Goal: Find specific page/section: Find specific page/section

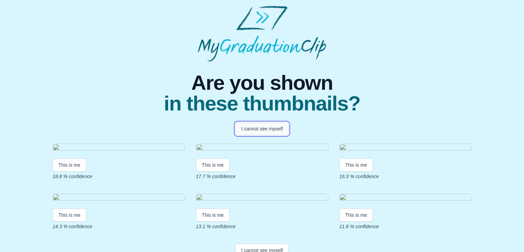
click at [256, 125] on button "I cannot see myself" at bounding box center [262, 128] width 53 height 13
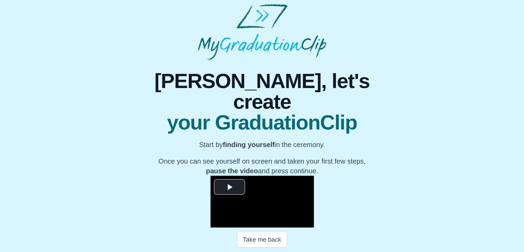
scroll to position [3, 0]
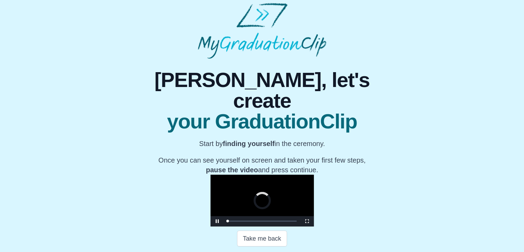
click at [259, 174] on video "Video Player" at bounding box center [262, 200] width 103 height 52
click at [309, 201] on video "Video Player" at bounding box center [262, 200] width 103 height 52
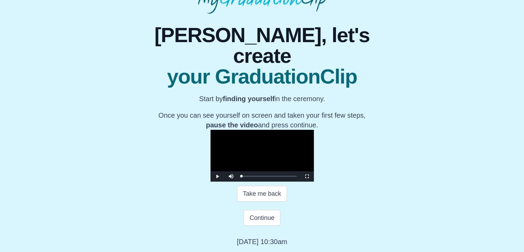
click at [309, 130] on video "Video Player" at bounding box center [262, 156] width 103 height 52
click at [238, 174] on div "Loaded : 0% 00:58 00:58 Progress : 0%" at bounding box center [269, 176] width 62 height 10
click at [238, 174] on div "Loaded : 0% 01:30 01:07 Progress : 0%" at bounding box center [269, 176] width 62 height 10
click at [242, 176] on div "Loaded : 0% 02:33 02:31 Progress : 0%" at bounding box center [269, 176] width 55 height 2
click at [272, 176] on div "03:19" at bounding box center [272, 176] width 0 height 2
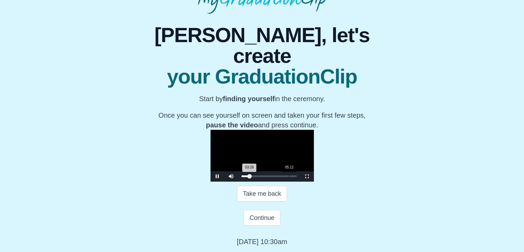
click at [238, 173] on div "Loaded : 0% 05:12 03:26 Progress : 0%" at bounding box center [269, 176] width 62 height 10
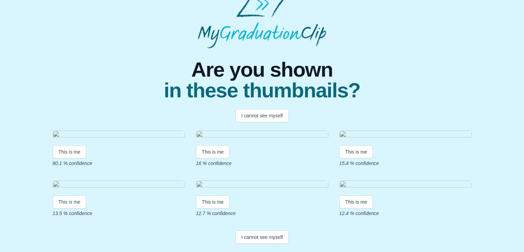
scroll to position [69, 0]
click at [132, 130] on img at bounding box center [119, 134] width 132 height 9
click at [69, 157] on button "This is me" at bounding box center [70, 151] width 34 height 13
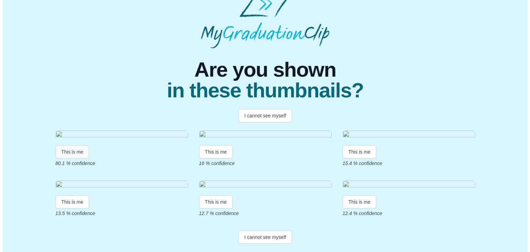
scroll to position [0, 0]
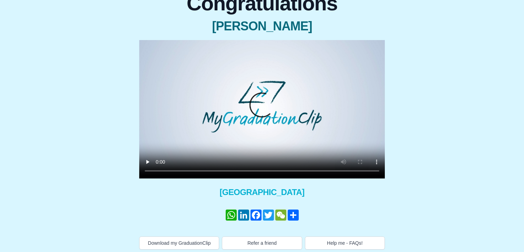
scroll to position [77, 0]
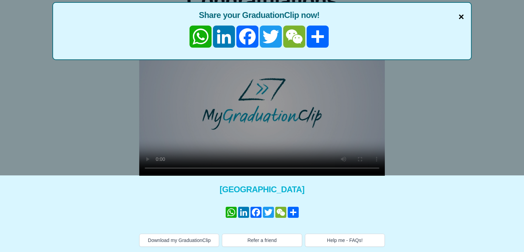
click at [459, 15] on span "×" at bounding box center [462, 17] width 6 height 14
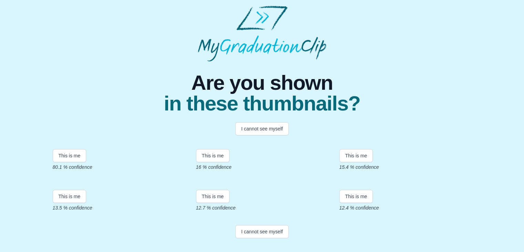
scroll to position [5, 0]
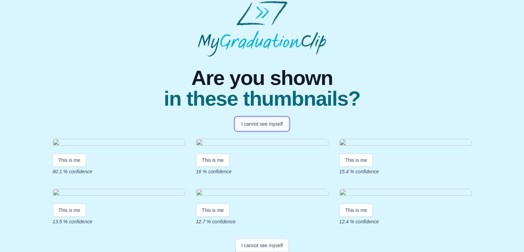
click at [270, 125] on button "I cannot see myself" at bounding box center [262, 123] width 53 height 13
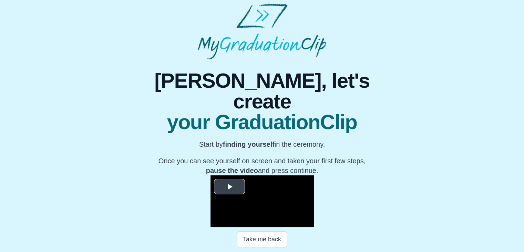
scroll to position [3, 0]
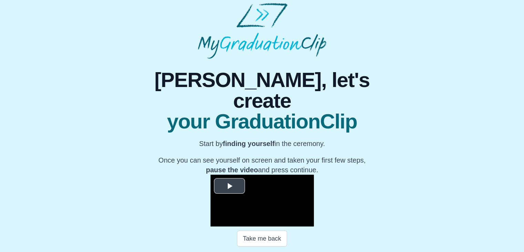
click at [257, 177] on video "Video Player" at bounding box center [262, 200] width 103 height 52
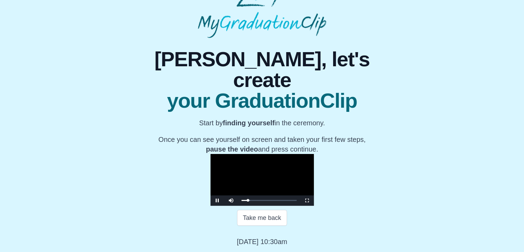
scroll to position [99, 0]
click at [254, 217] on button "Take me back" at bounding box center [262, 218] width 50 height 16
click at [249, 220] on button "Take me back" at bounding box center [262, 218] width 50 height 16
click at [308, 154] on video "Video Player" at bounding box center [262, 180] width 103 height 52
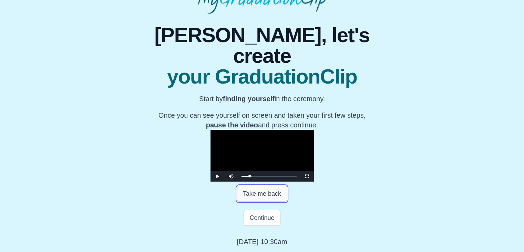
click at [264, 201] on button "Take me back" at bounding box center [262, 194] width 50 height 16
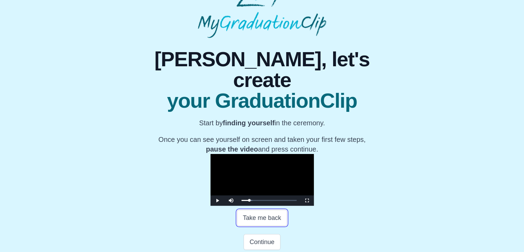
scroll to position [0, 0]
